Goal: Browse casually

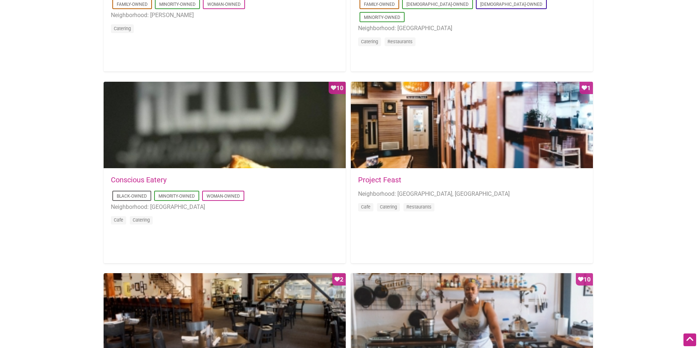
scroll to position [624, 0]
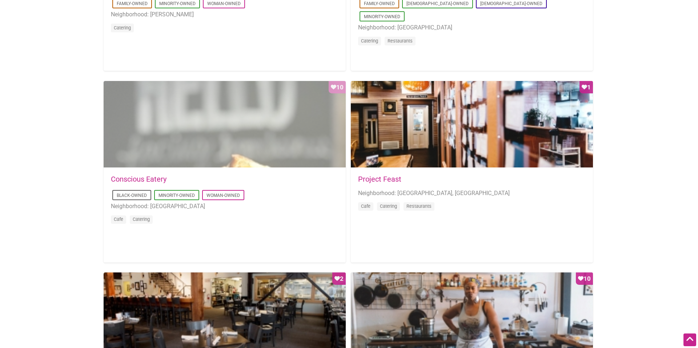
click at [158, 150] on div "Favorite Count 10" at bounding box center [225, 124] width 242 height 87
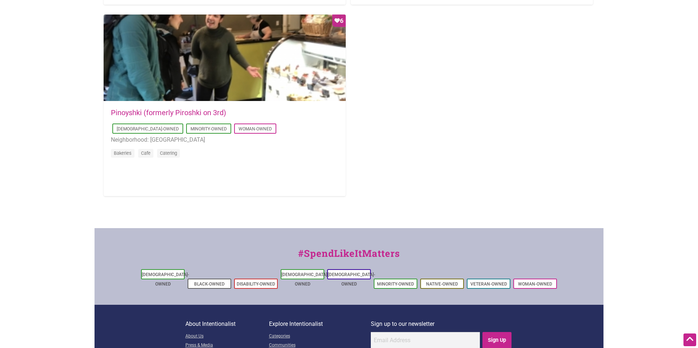
scroll to position [1264, 0]
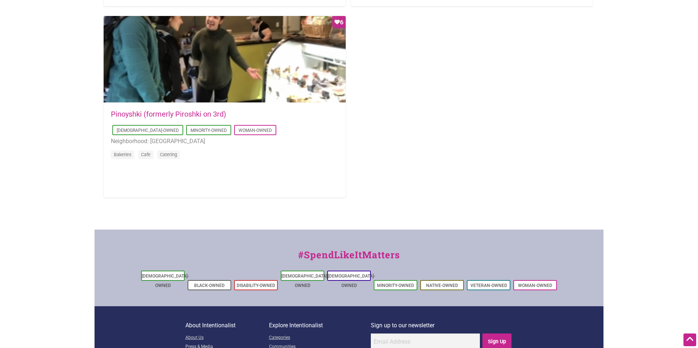
click at [177, 84] on div "Favorite Count 6" at bounding box center [225, 59] width 242 height 87
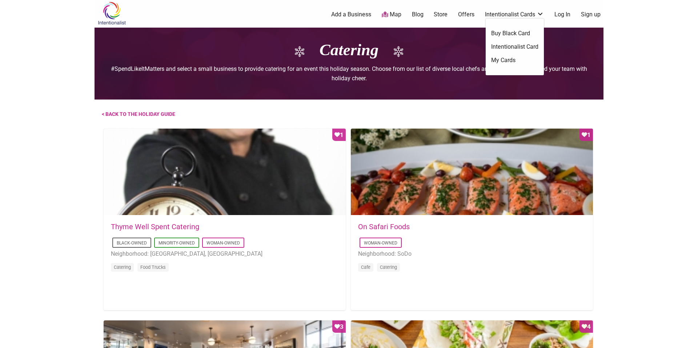
scroll to position [1, 0]
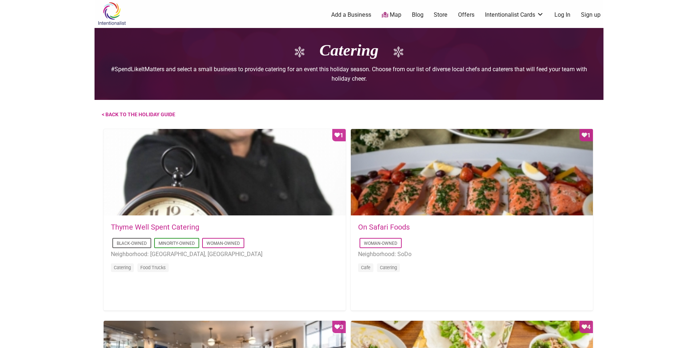
click at [77, 105] on body "× Menu 0 Add a Business Map Blog Store Offers Intentionalist Cards Buy Black Ca…" at bounding box center [349, 173] width 698 height 348
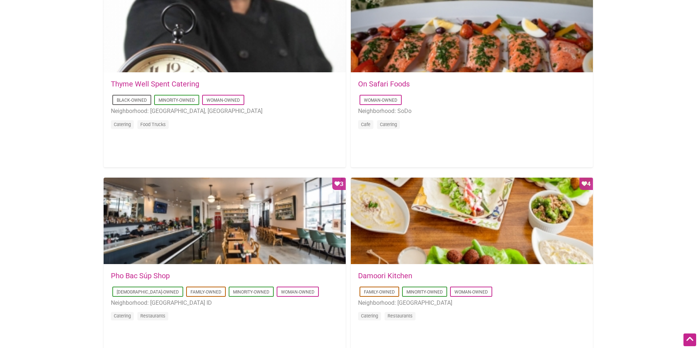
scroll to position [0, 0]
